Goal: Task Accomplishment & Management: Complete application form

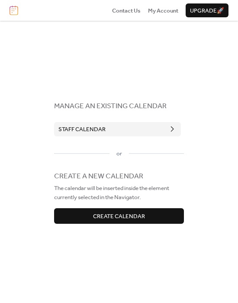
click at [90, 125] on span "Staff Calendar" at bounding box center [81, 129] width 47 height 9
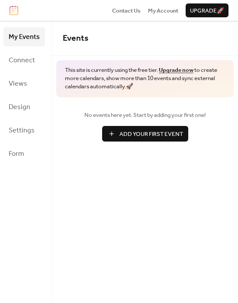
click at [135, 134] on span "Add Your First Event" at bounding box center [151, 134] width 64 height 9
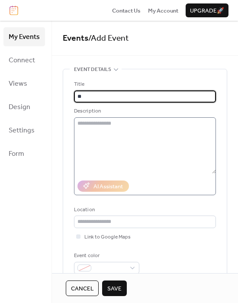
type input "*"
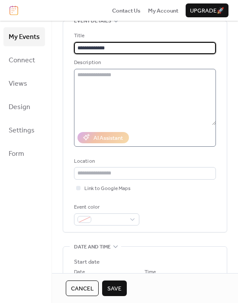
scroll to position [43, 0]
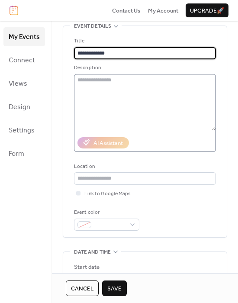
type input "**********"
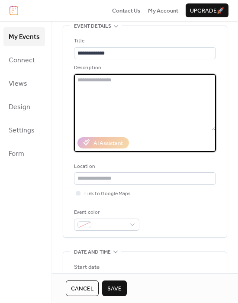
click at [122, 86] on textarea at bounding box center [145, 102] width 142 height 56
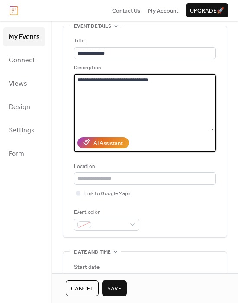
type textarea "**********"
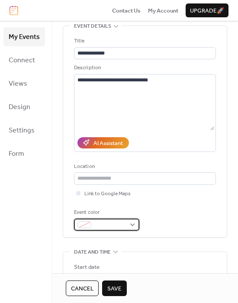
click at [137, 224] on div at bounding box center [106, 225] width 65 height 12
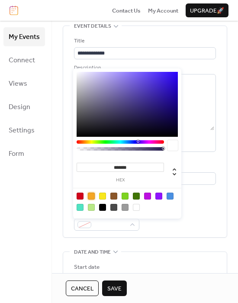
click at [93, 197] on div at bounding box center [91, 196] width 7 height 7
type input "*******"
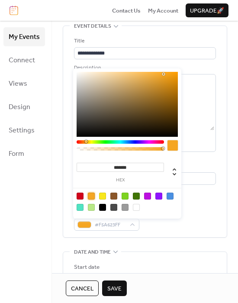
click at [209, 189] on div "Link to Google Maps" at bounding box center [145, 193] width 142 height 9
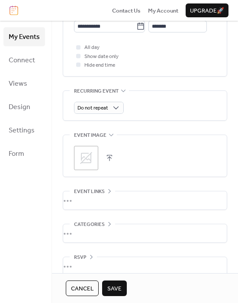
scroll to position [357, 0]
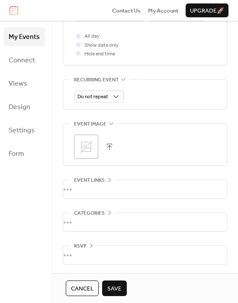
click at [81, 183] on div "•••" at bounding box center [145, 189] width 164 height 18
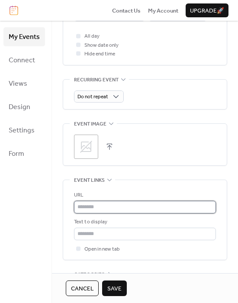
click at [88, 207] on input "text" at bounding box center [145, 207] width 142 height 12
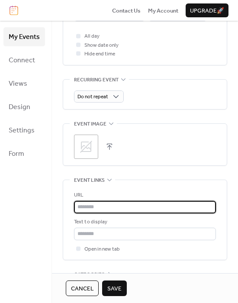
click at [113, 199] on div "URL" at bounding box center [144, 195] width 140 height 9
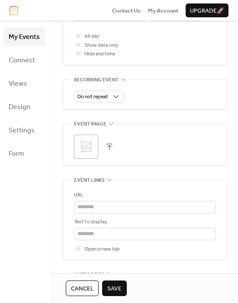
click at [102, 178] on span "Event links" at bounding box center [89, 180] width 31 height 9
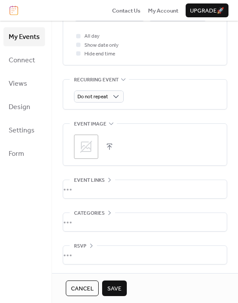
click at [96, 209] on span "Categories" at bounding box center [89, 213] width 31 height 9
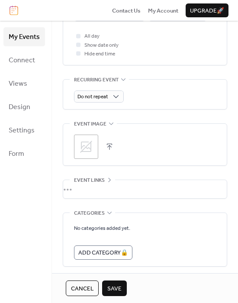
click at [95, 212] on span "Categories" at bounding box center [89, 213] width 31 height 9
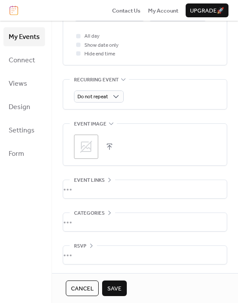
click at [86, 244] on div "RSVP" at bounding box center [83, 246] width 27 height 9
click at [91, 182] on div "•••" at bounding box center [145, 189] width 164 height 18
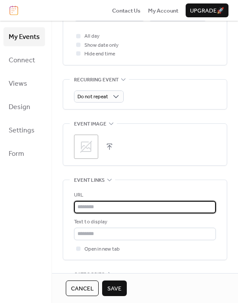
click at [91, 212] on input "text" at bounding box center [145, 207] width 142 height 12
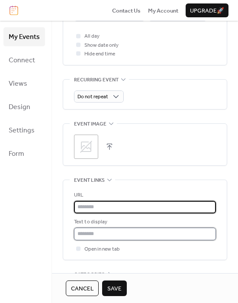
click at [100, 232] on input "text" at bounding box center [145, 234] width 142 height 12
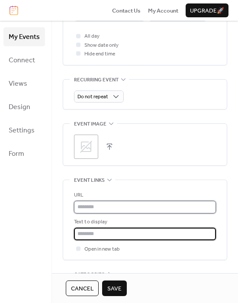
click at [93, 210] on input "text" at bounding box center [145, 207] width 142 height 12
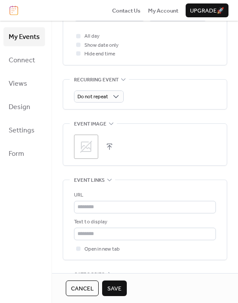
click at [96, 177] on span "Event links" at bounding box center [89, 180] width 31 height 9
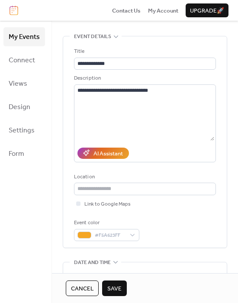
scroll to position [0, 0]
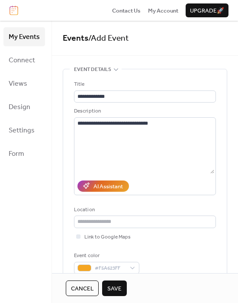
click at [127, 286] on div "Cancel Save" at bounding box center [145, 288] width 158 height 16
click at [118, 290] on span "Save" at bounding box center [114, 288] width 14 height 9
